Goal: Transaction & Acquisition: Book appointment/travel/reservation

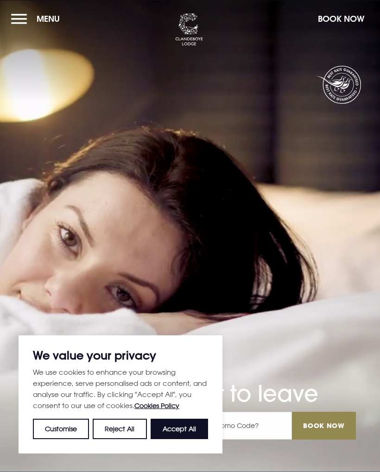
click at [177, 430] on button "Accept All" at bounding box center [178, 428] width 57 height 20
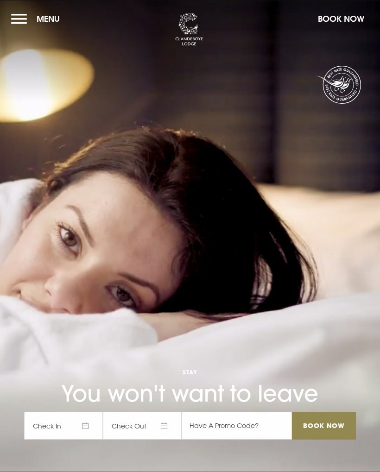
checkbox input "true"
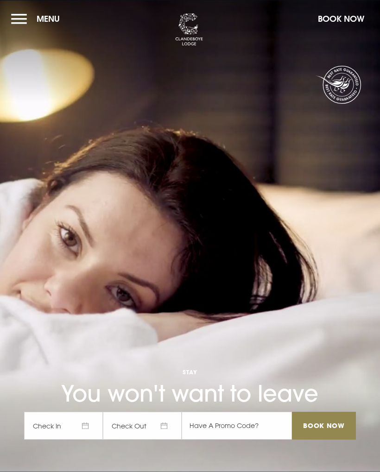
click at [16, 21] on button "Menu" at bounding box center [37, 19] width 53 height 20
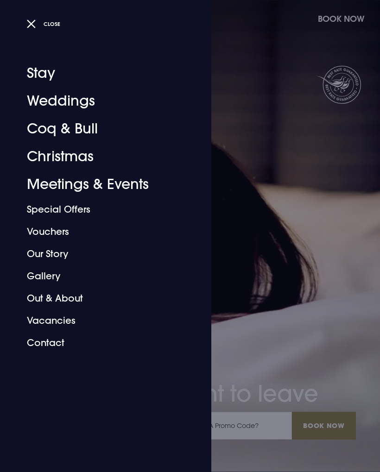
click at [27, 25] on button "Close" at bounding box center [44, 23] width 34 height 13
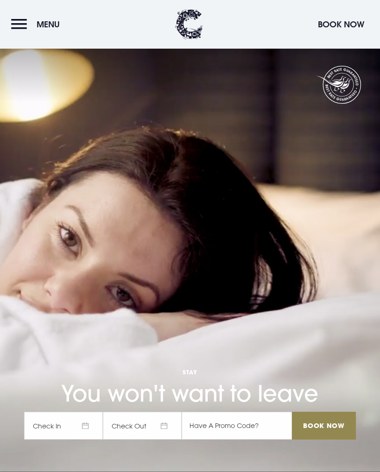
click at [14, 26] on button "Menu" at bounding box center [37, 24] width 53 height 20
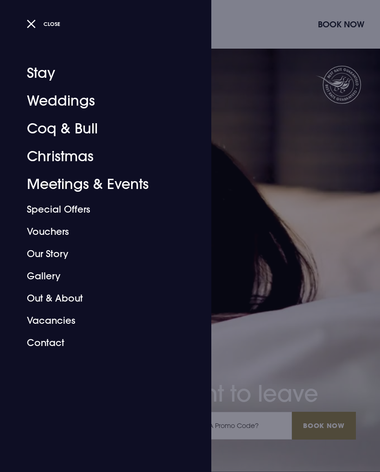
click at [22, 30] on div "Close" at bounding box center [111, 23] width 184 height 19
click at [30, 26] on button "Close" at bounding box center [44, 23] width 34 height 13
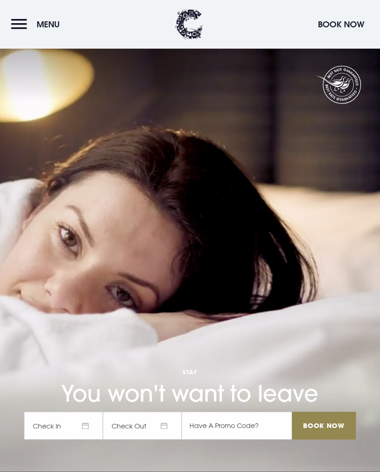
click at [46, 19] on span "Menu" at bounding box center [48, 24] width 23 height 11
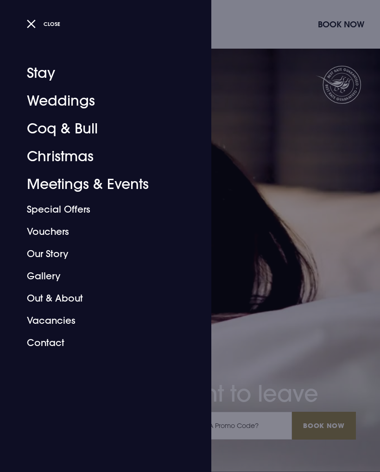
click at [27, 22] on button "Close" at bounding box center [44, 23] width 34 height 13
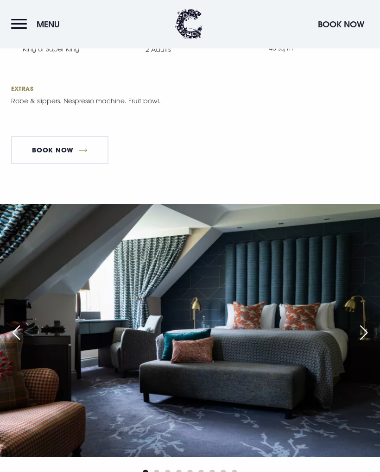
scroll to position [2761, 0]
